Goal: Task Accomplishment & Management: Manage account settings

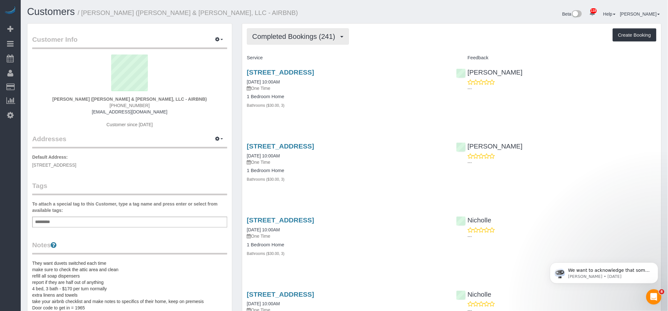
click at [338, 34] on span "Completed Bookings (241)" at bounding box center [296, 37] width 86 height 8
click at [292, 57] on link "Upcoming Bookings (13)" at bounding box center [282, 59] width 71 height 8
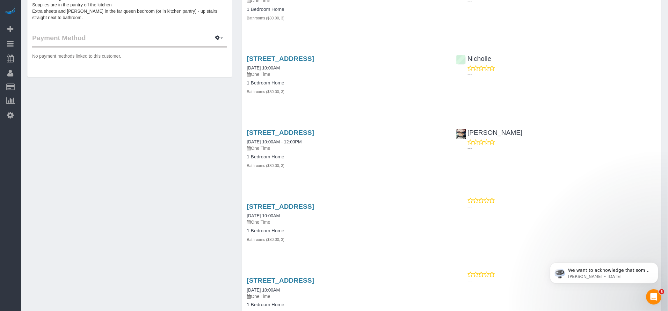
scroll to position [425, 0]
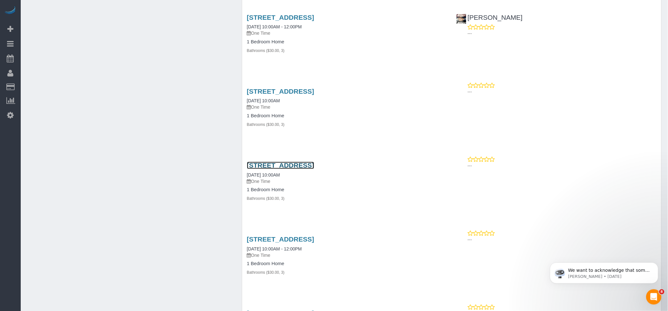
click at [314, 164] on link "[STREET_ADDRESS]" at bounding box center [280, 165] width 67 height 7
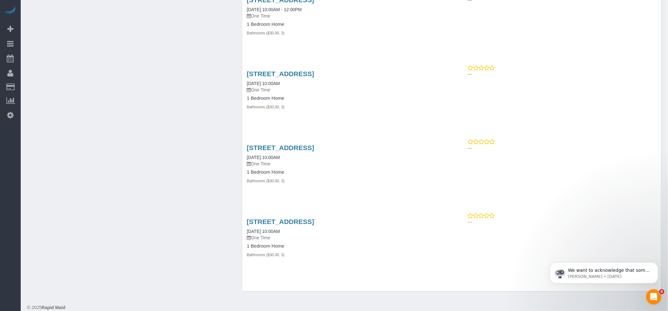
scroll to position [747, 0]
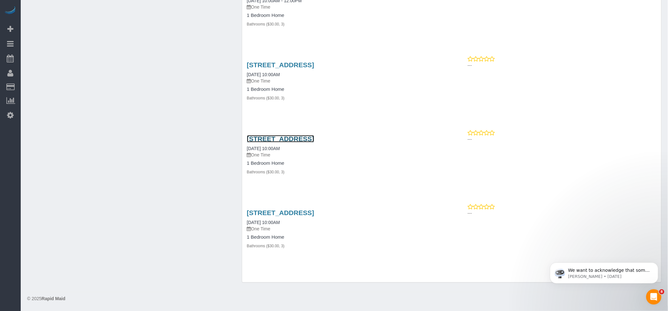
click at [314, 138] on link "[STREET_ADDRESS]" at bounding box center [280, 138] width 67 height 7
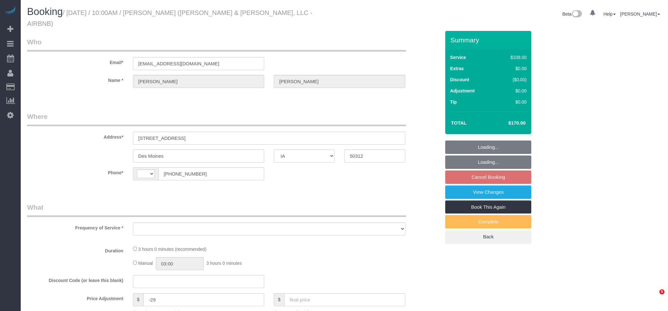
select select "IA"
select select "object:786"
select select "string:[GEOGRAPHIC_DATA]"
select select "3"
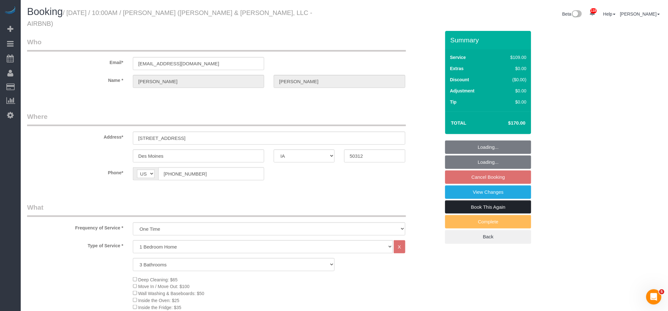
click at [514, 201] on link "Book This Again" at bounding box center [488, 207] width 86 height 13
select select "3"
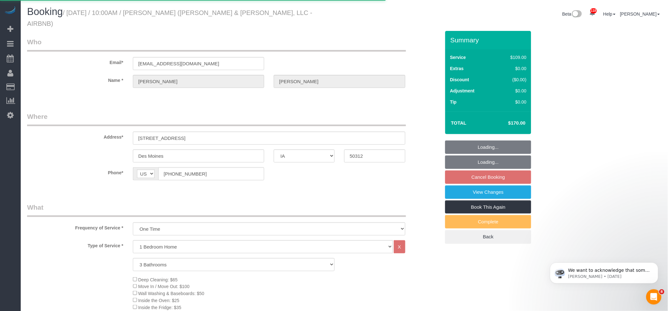
select select "IA"
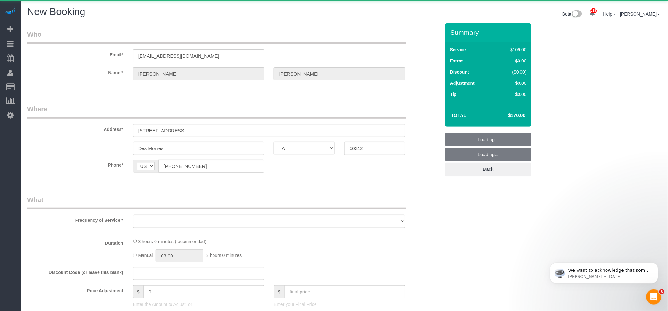
select select "string:fspay"
select select "object:1385"
select select "3"
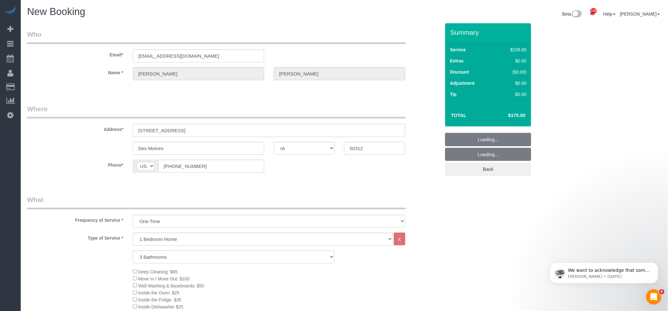
select select "3"
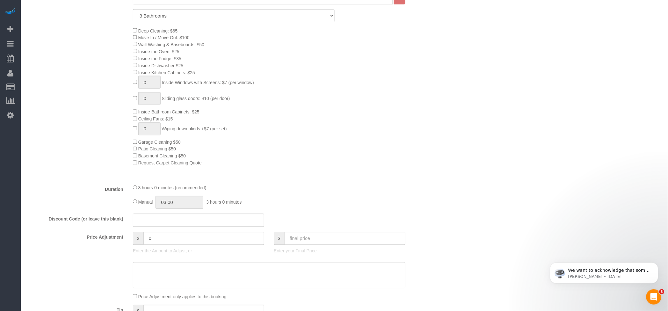
scroll to position [255, 0]
click at [304, 241] on input "text" at bounding box center [344, 237] width 121 height 13
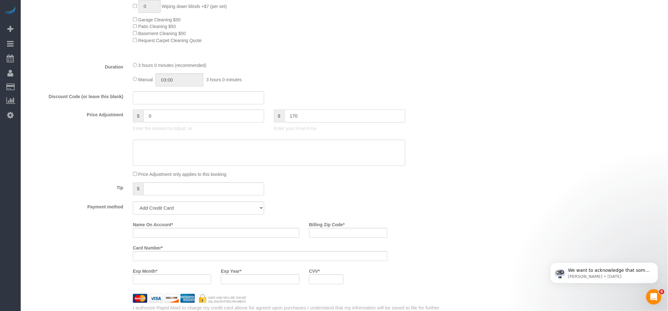
scroll to position [383, 0]
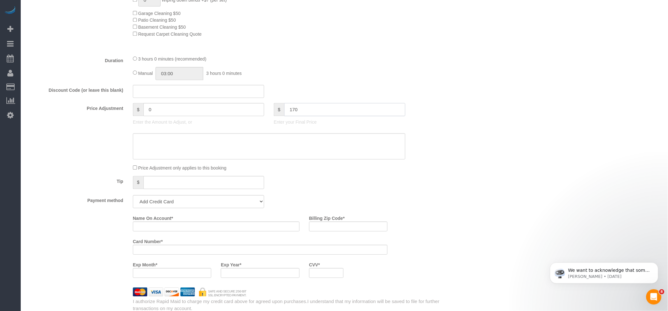
type input "170"
drag, startPoint x: 186, startPoint y: 206, endPoint x: 184, endPoint y: 209, distance: 3.9
click at [186, 206] on select "Add Credit Card Cash Check Paypal" at bounding box center [198, 201] width 131 height 13
type input "-29"
select select "string:check"
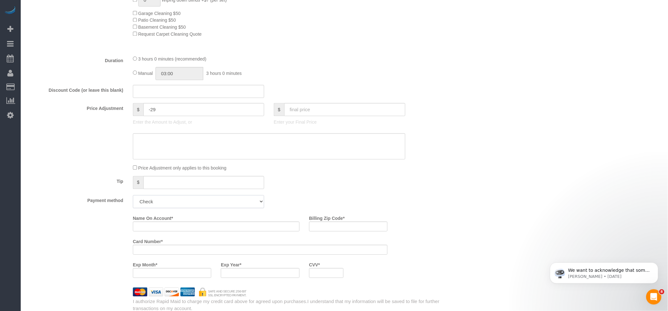
click at [133, 198] on select "Add Credit Card Cash Check Paypal" at bounding box center [198, 201] width 131 height 13
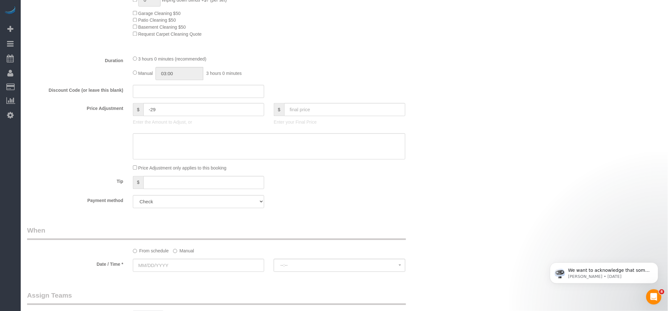
click at [180, 250] on label "Manual" at bounding box center [183, 250] width 21 height 9
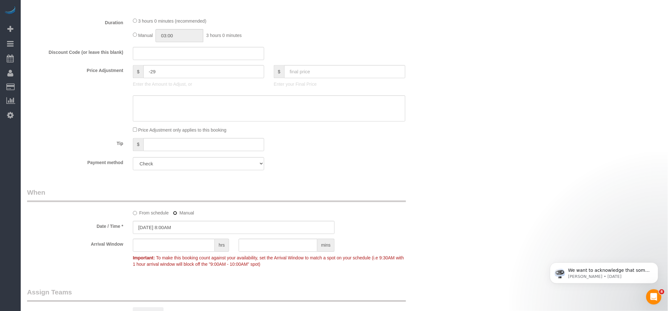
scroll to position [467, 0]
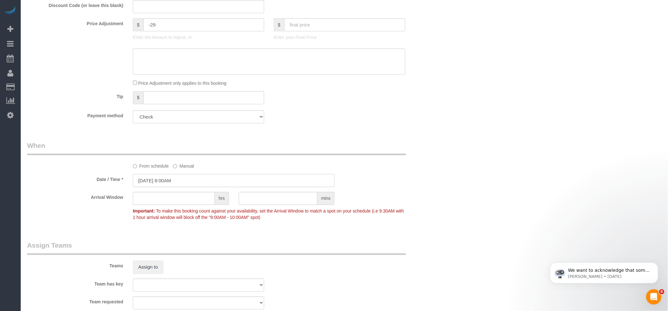
click at [146, 183] on input "[DATE] 8:00AM" at bounding box center [234, 180] width 202 height 13
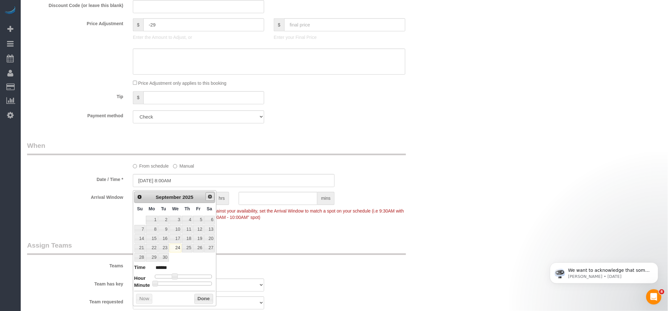
click at [209, 195] on span "Next" at bounding box center [210, 196] width 5 height 5
click at [142, 237] on link "14" at bounding box center [140, 238] width 11 height 9
type input "12/14/2025 9:00AM"
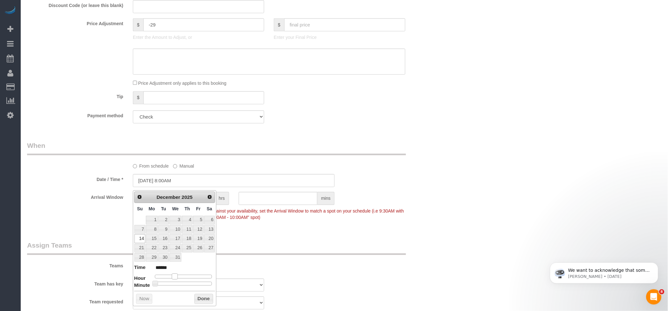
type input "******"
type input "12/14/2025 10:00AM"
type input "*******"
drag, startPoint x: 174, startPoint y: 275, endPoint x: 179, endPoint y: 275, distance: 4.5
click at [179, 275] on span at bounding box center [180, 277] width 6 height 6
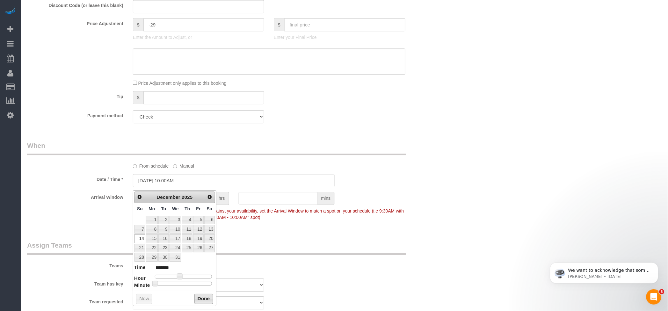
click at [208, 302] on button "Done" at bounding box center [204, 299] width 19 height 10
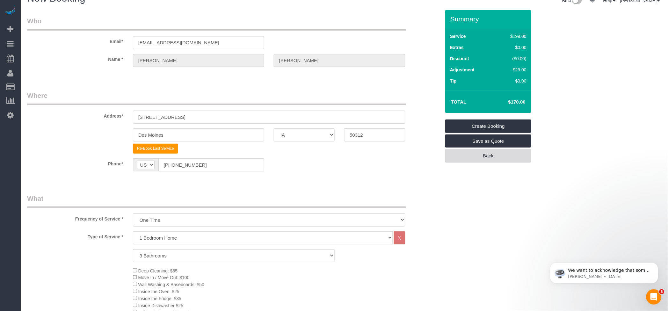
scroll to position [0, 0]
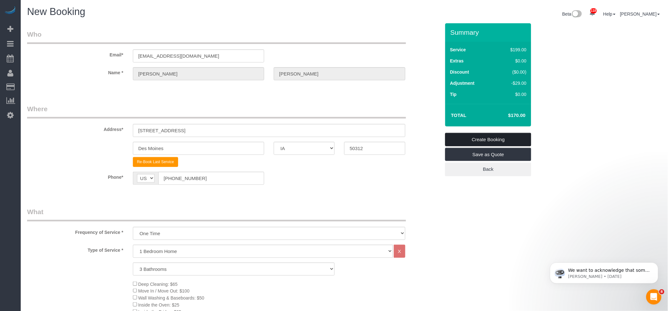
click at [507, 136] on link "Create Booking" at bounding box center [488, 139] width 86 height 13
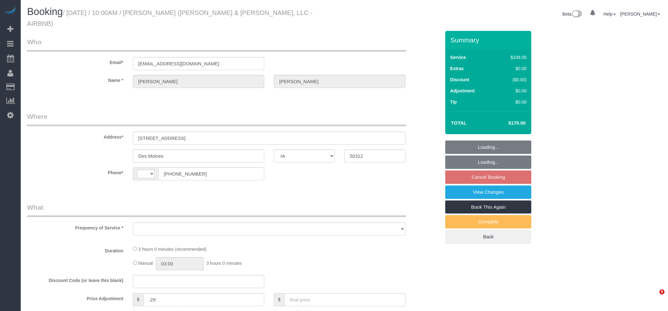
select select "IA"
select select "string:[GEOGRAPHIC_DATA]"
select select "object:779"
click at [485, 202] on link "Book This Again" at bounding box center [488, 207] width 86 height 13
select select "3"
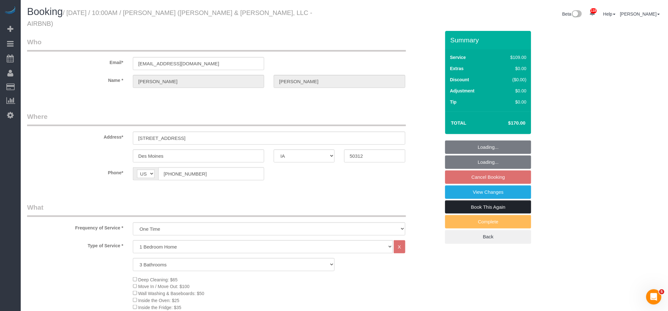
select select "object:952"
select select "3"
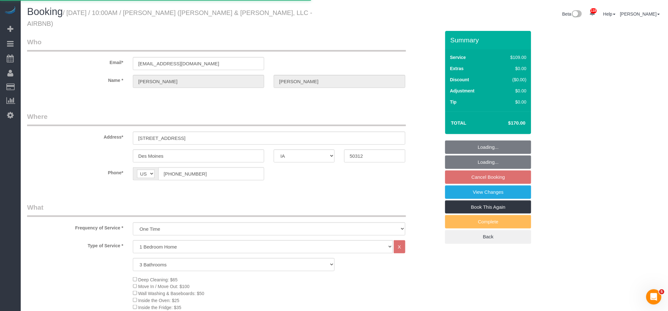
select select "IA"
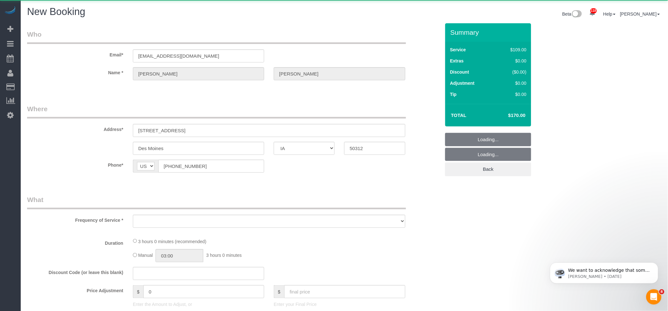
select select "string:fspay"
select select "object:1215"
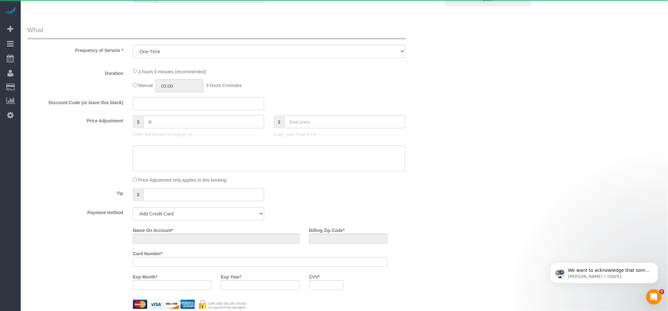
select select "3"
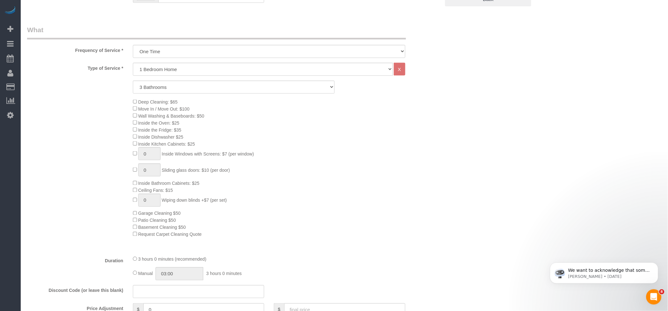
select select "object:1388"
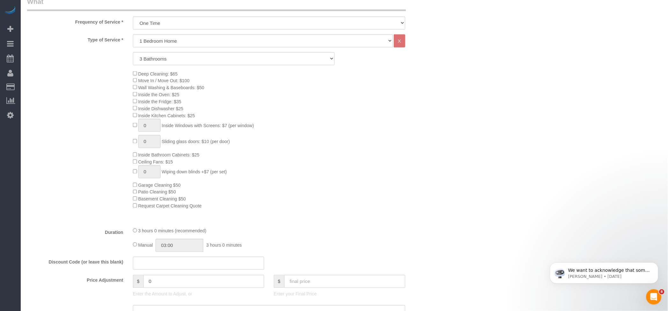
scroll to position [352, 0]
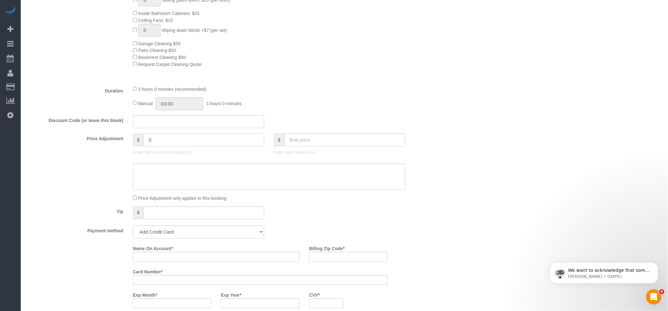
select select "3"
click at [342, 137] on input "text" at bounding box center [344, 139] width 121 height 13
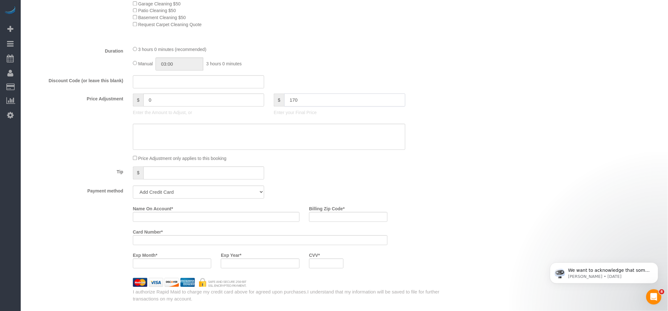
scroll to position [437, 0]
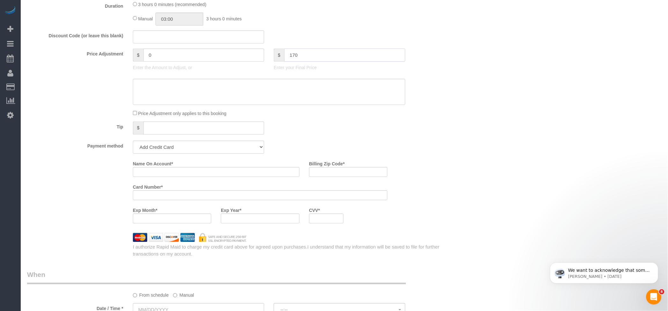
type input "170"
click at [171, 141] on fieldset "What Frequency of Service * Every 6 Weeks (0% for the First Booking) One Time E…" at bounding box center [234, 13] width 414 height 487
click at [169, 148] on select "Add Credit Card Cash Check Paypal" at bounding box center [198, 147] width 131 height 13
type input "-29"
select select "string:check"
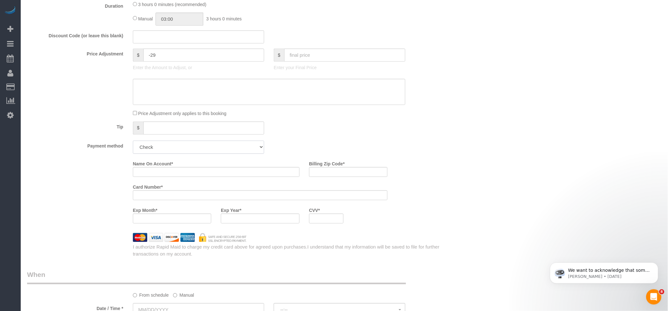
click at [133, 143] on select "Add Credit Card Cash Check Paypal" at bounding box center [198, 147] width 131 height 13
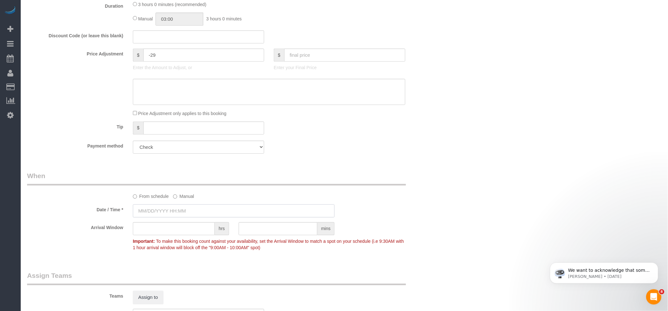
click at [156, 207] on input "text" at bounding box center [234, 210] width 202 height 13
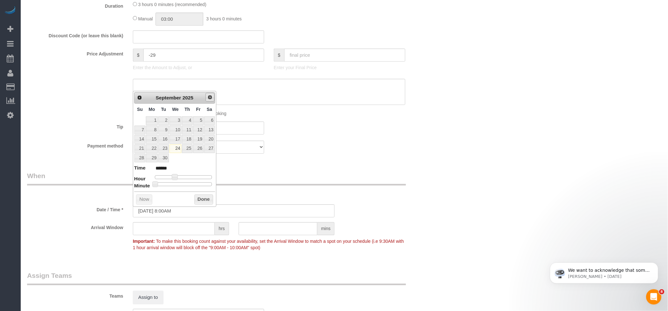
click at [207, 96] on link "Next" at bounding box center [210, 97] width 9 height 9
click at [208, 95] on link "Next" at bounding box center [210, 97] width 9 height 9
click at [208, 95] on span "Next" at bounding box center [210, 97] width 5 height 5
click at [211, 137] on link "21" at bounding box center [209, 139] width 11 height 9
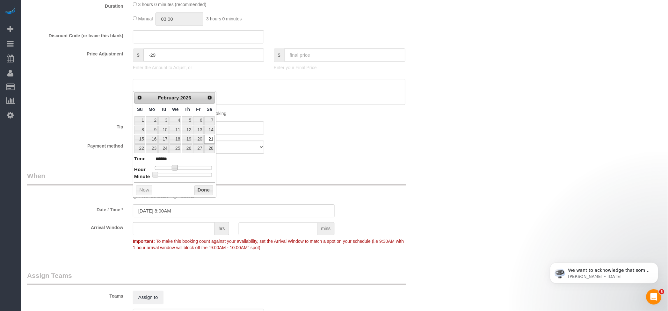
type input "[DATE] 9:00AM"
type input "******"
type input "[DATE] 10:00AM"
type input "*******"
drag, startPoint x: 175, startPoint y: 166, endPoint x: 179, endPoint y: 166, distance: 4.1
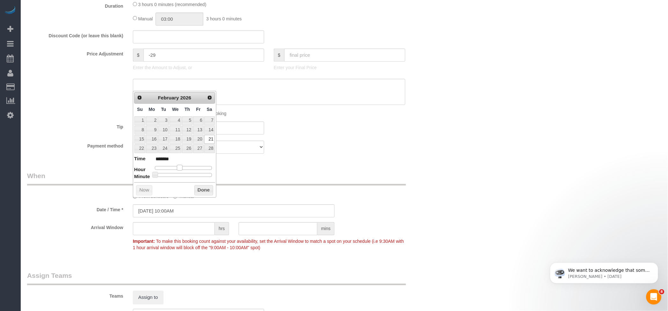
click at [179, 166] on span at bounding box center [180, 168] width 6 height 6
click at [201, 189] on button "Done" at bounding box center [204, 190] width 19 height 10
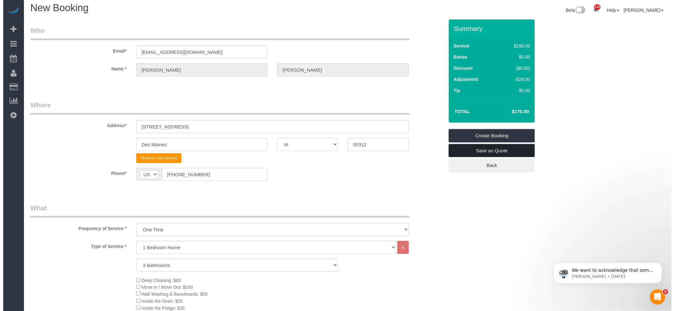
scroll to position [0, 0]
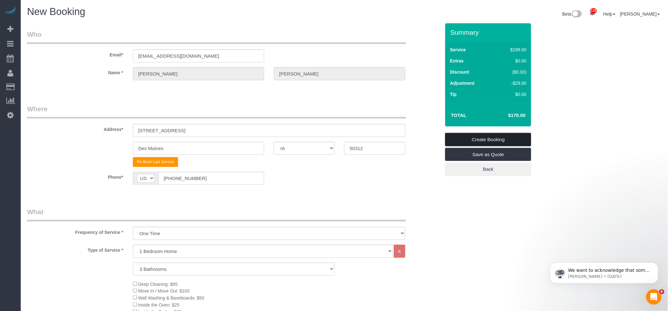
click at [501, 136] on link "Create Booking" at bounding box center [488, 139] width 86 height 13
